Goal: Task Accomplishment & Management: Use online tool/utility

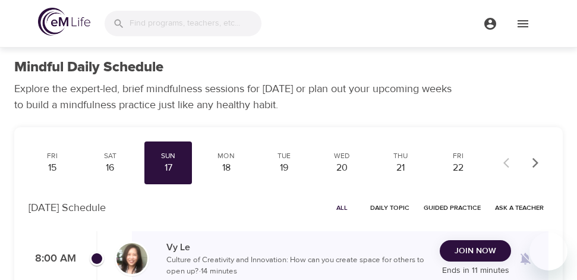
scroll to position [119, 0]
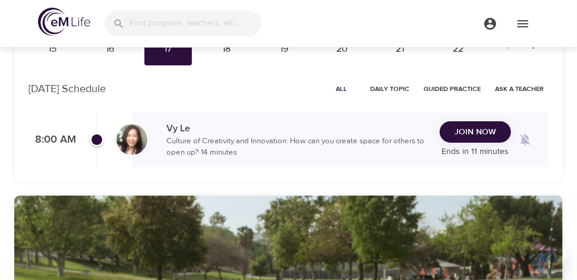
click at [466, 143] on div "Join Now Ends in 11 minutes" at bounding box center [475, 139] width 71 height 37
click at [489, 121] on button "Join Now" at bounding box center [475, 132] width 71 height 22
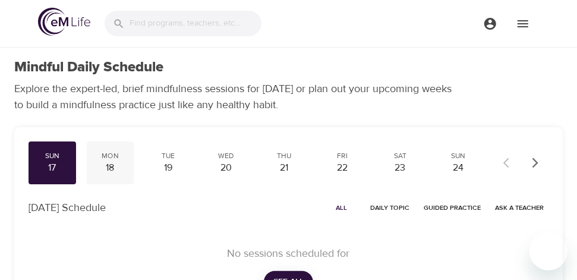
click at [123, 162] on div "18" at bounding box center [111, 168] width 38 height 14
